Goal: Information Seeking & Learning: Learn about a topic

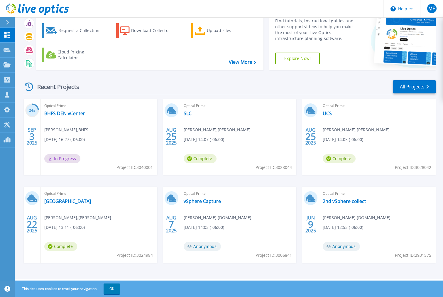
scroll to position [28, 0]
click at [204, 203] on link "vSphere Capture" at bounding box center [202, 201] width 37 height 6
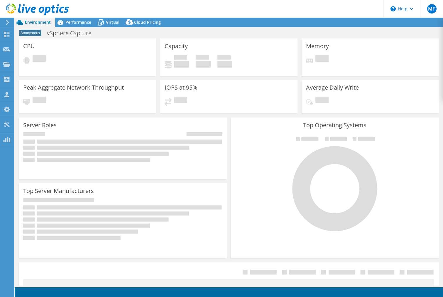
select select "USWest"
select select "USD"
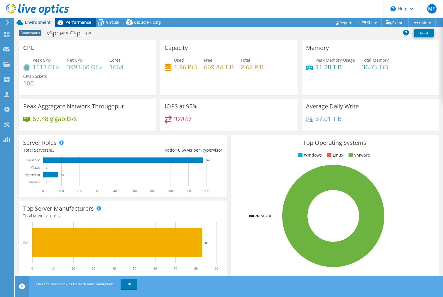
click at [70, 22] on span "Performance" at bounding box center [78, 22] width 26 height 6
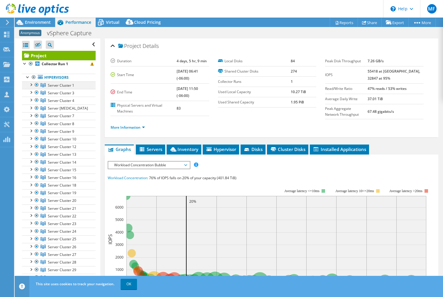
click at [32, 84] on div at bounding box center [31, 84] width 6 height 6
click at [31, 107] on div at bounding box center [31, 107] width 6 height 6
drag, startPoint x: 30, startPoint y: 107, endPoint x: 31, endPoint y: 98, distance: 9.5
click at [30, 107] on div at bounding box center [31, 107] width 6 height 6
click at [30, 87] on div at bounding box center [31, 84] width 6 height 6
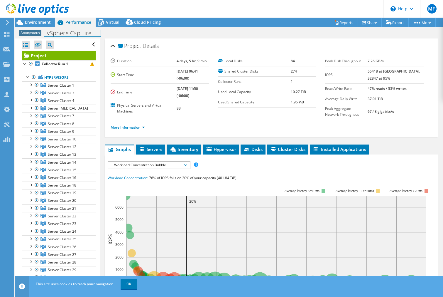
click at [49, 28] on div "Anonymous vSphere Capture Print" at bounding box center [229, 33] width 429 height 11
click at [45, 24] on span "Environment" at bounding box center [38, 22] width 26 height 6
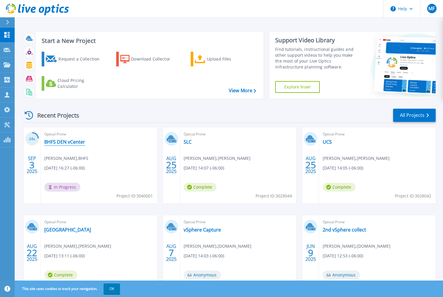
scroll to position [0, 0]
click at [186, 143] on link "SLC" at bounding box center [188, 142] width 8 height 6
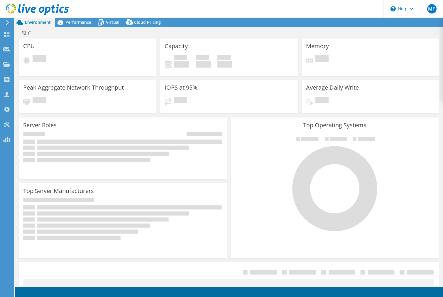
select select "USEast"
select select "USD"
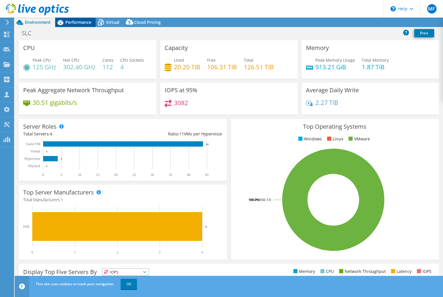
click at [90, 24] on span "Performance" at bounding box center [78, 22] width 26 height 6
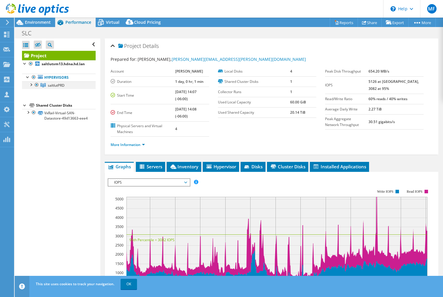
click at [29, 84] on div at bounding box center [31, 84] width 6 height 6
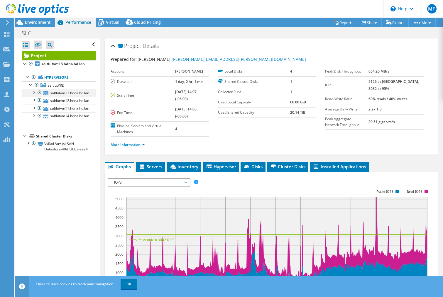
click at [38, 90] on div at bounding box center [40, 92] width 6 height 7
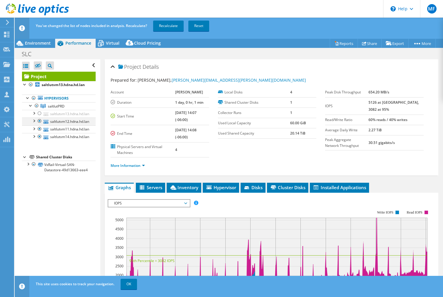
click at [41, 119] on div at bounding box center [40, 120] width 6 height 7
click at [40, 130] on div at bounding box center [40, 128] width 6 height 7
click at [40, 136] on div at bounding box center [40, 136] width 6 height 7
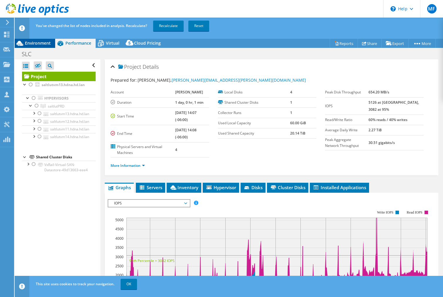
click at [44, 46] on div "Environment" at bounding box center [35, 42] width 41 height 9
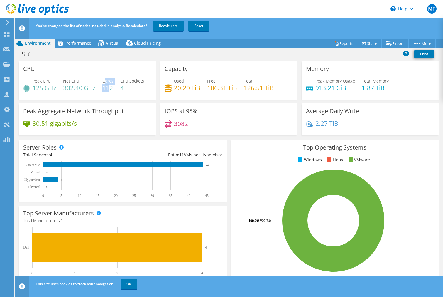
drag, startPoint x: 112, startPoint y: 87, endPoint x: 106, endPoint y: 78, distance: 10.7
click at [106, 78] on div "Cores 112" at bounding box center [107, 84] width 11 height 13
click at [110, 85] on h4 "112" at bounding box center [107, 88] width 11 height 6
drag, startPoint x: 112, startPoint y: 87, endPoint x: 102, endPoint y: 79, distance: 12.8
click at [102, 79] on div "Peak CPU 125 GHz Net CPU 302.40 GHz Cores 112 CPU Sockets 4" at bounding box center [87, 87] width 129 height 19
